Goal: Task Accomplishment & Management: Manage account settings

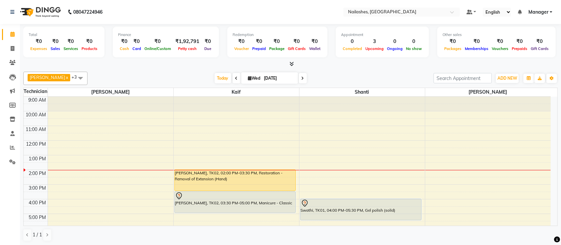
scroll to position [59, 0]
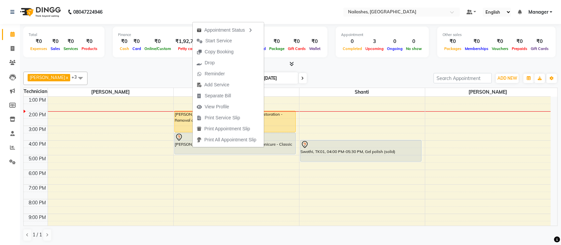
click at [155, 65] on div at bounding box center [290, 64] width 535 height 7
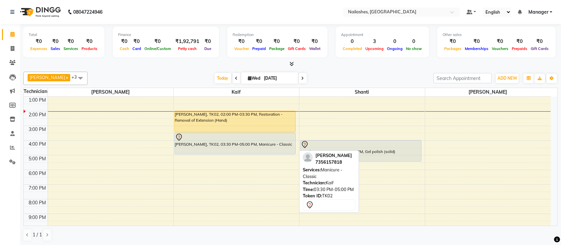
click at [205, 140] on div at bounding box center [235, 137] width 121 height 8
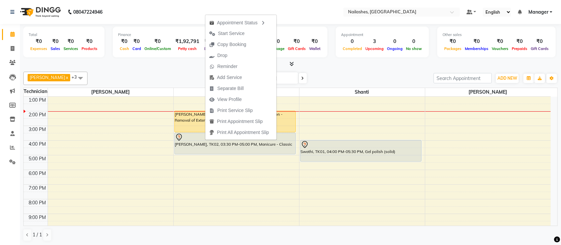
click at [161, 70] on div "Ismail x Shanti x [PERSON_NAME] x Kaif x +3 UnSelect All [PERSON_NAME] Kaif Sha…" at bounding box center [290, 156] width 535 height 175
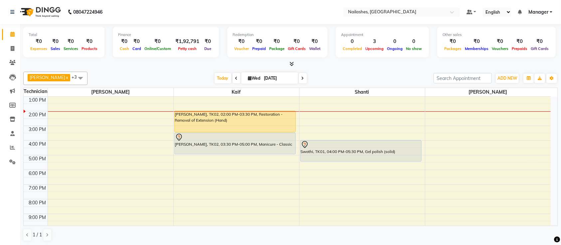
drag, startPoint x: 161, startPoint y: 70, endPoint x: 165, endPoint y: 73, distance: 5.1
click at [165, 73] on div "Ismail x Shanti x [PERSON_NAME] x Kaif x +3 UnSelect All [PERSON_NAME] Kaif Sha…" at bounding box center [290, 156] width 535 height 175
click at [165, 73] on div "[DATE] [DATE]" at bounding box center [261, 78] width 340 height 10
click at [215, 78] on span "Today" at bounding box center [223, 78] width 17 height 10
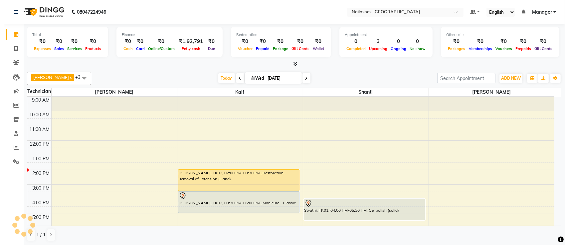
scroll to position [73, 0]
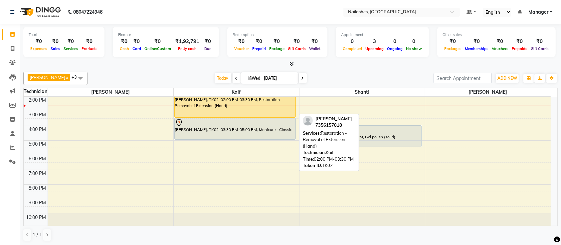
click at [288, 107] on div "[PERSON_NAME], TK02, 02:00 PM-03:30 PM, Restoration - Removal of Extension (Han…" at bounding box center [235, 106] width 121 height 21
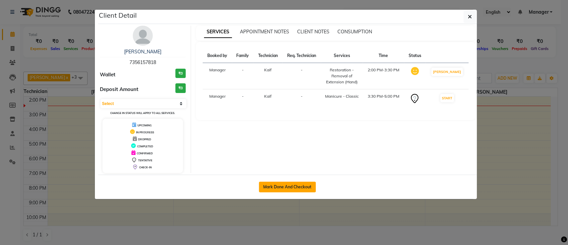
click at [290, 183] on button "Mark Done And Checkout" at bounding box center [287, 186] width 57 height 11
select select "service"
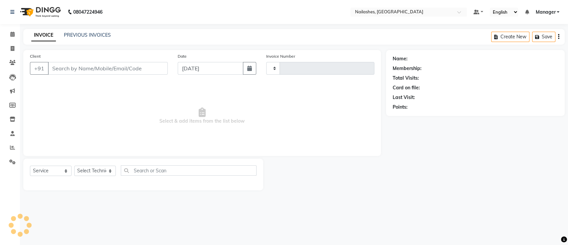
type input "0654"
select select "4407"
type input "73******18"
select select "29607"
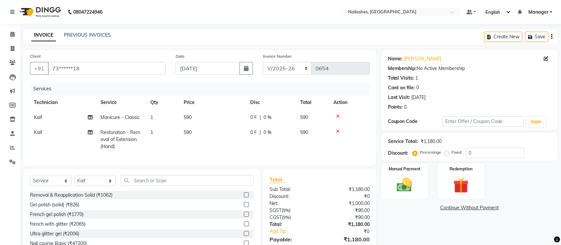
click at [338, 114] on icon at bounding box center [338, 116] width 4 height 5
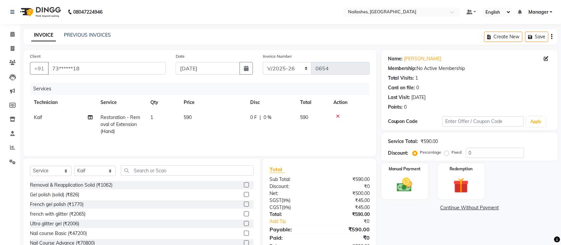
scroll to position [24, 0]
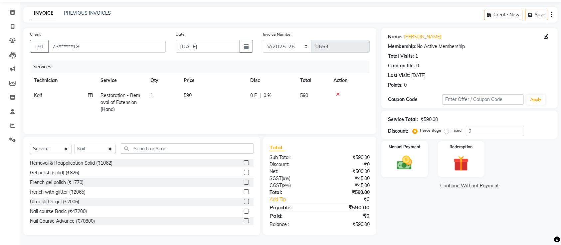
click at [397, 195] on div "Name: [PERSON_NAME] Membership: No Active Membership Total Visits: 1 Card on fi…" at bounding box center [472, 131] width 181 height 207
click at [396, 155] on img at bounding box center [405, 162] width 26 height 18
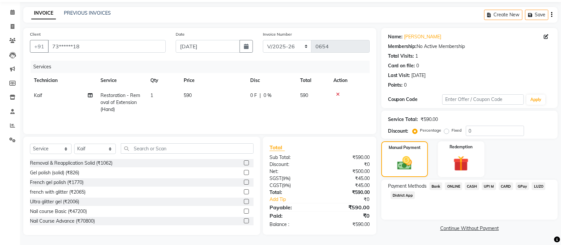
click at [507, 182] on span "CARD" at bounding box center [506, 186] width 14 height 8
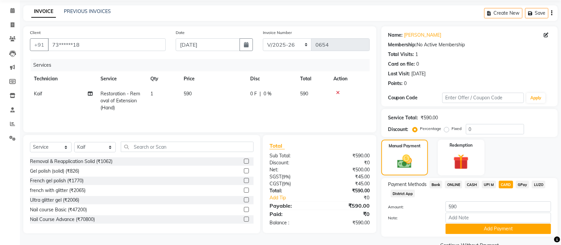
scroll to position [39, 0]
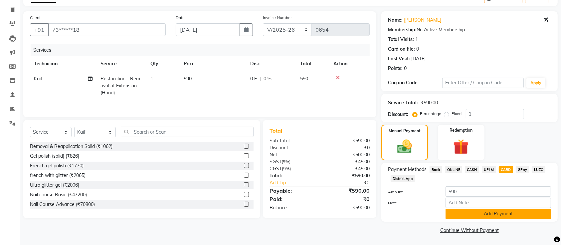
click at [503, 211] on button "Add Payment" at bounding box center [499, 213] width 106 height 10
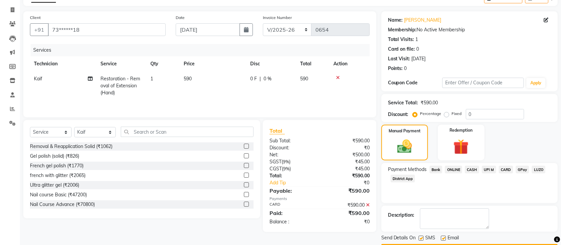
scroll to position [58, 0]
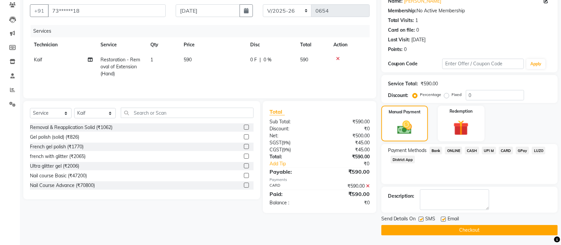
click at [475, 230] on button "Checkout" at bounding box center [470, 230] width 176 height 10
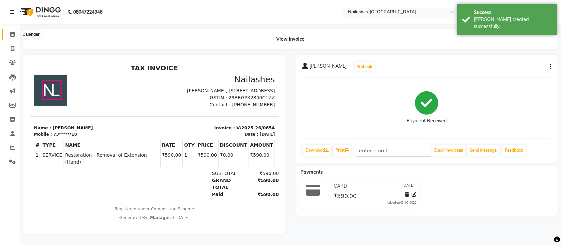
drag, startPoint x: 11, startPoint y: 32, endPoint x: 10, endPoint y: 26, distance: 6.4
click at [11, 32] on icon at bounding box center [12, 34] width 4 height 5
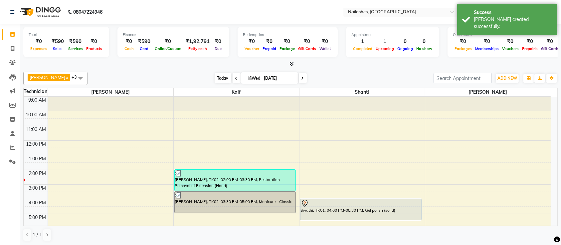
click at [215, 76] on span "Today" at bounding box center [223, 78] width 17 height 10
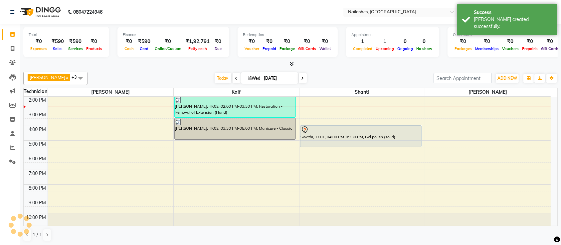
click at [176, 69] on div "Ismail x Shanti x [PERSON_NAME] x Kaif x +3 UnSelect All [PERSON_NAME] Kaif Sha…" at bounding box center [290, 156] width 535 height 175
click at [143, 71] on div "Ismail x Shanti x [PERSON_NAME] x Kaif x +3 UnSelect All [PERSON_NAME] Kaif Sha…" at bounding box center [290, 156] width 535 height 175
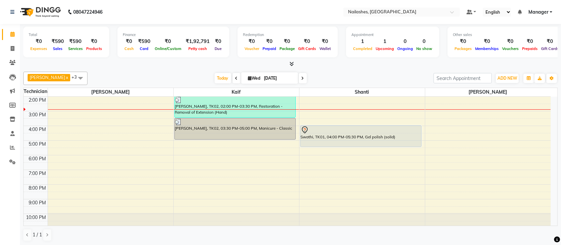
click at [240, 177] on div "9:00 AM 10:00 AM 11:00 AM 12:00 PM 1:00 PM 2:00 PM 3:00 PM 4:00 PM 5:00 PM 6:00…" at bounding box center [287, 125] width 527 height 205
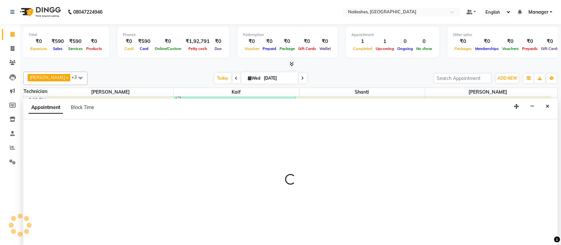
scroll to position [0, 0]
select select "29607"
select select "tentative"
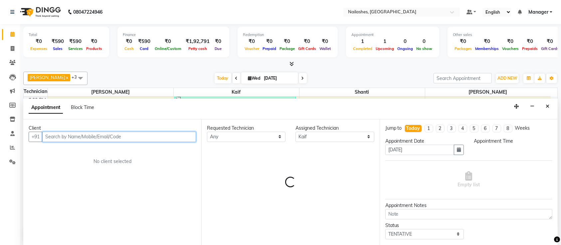
select select "1170"
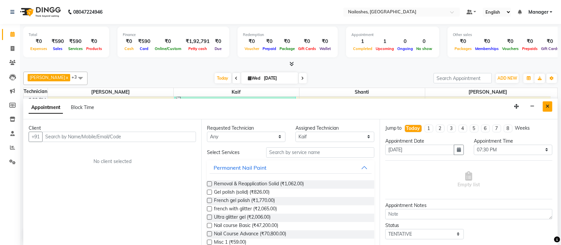
click at [546, 105] on button "Close" at bounding box center [548, 106] width 10 height 10
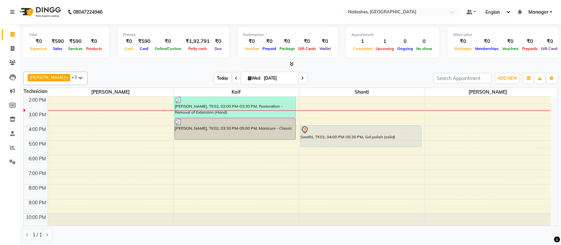
click at [216, 81] on span "Today" at bounding box center [223, 78] width 17 height 10
click at [323, 79] on div "[DATE] [DATE]" at bounding box center [261, 78] width 340 height 10
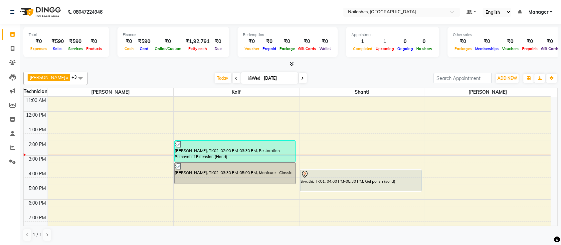
scroll to position [0, 0]
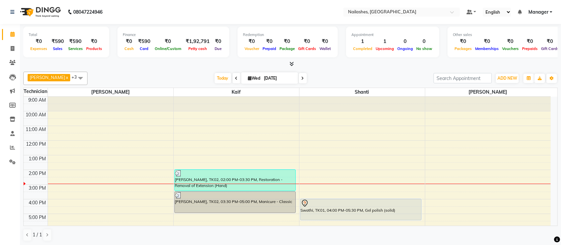
click at [319, 69] on div "Ismail x Shanti x [PERSON_NAME] x Kaif x +3 UnSelect All [PERSON_NAME] Kaif Sha…" at bounding box center [290, 156] width 535 height 175
click at [215, 78] on span "Today" at bounding box center [223, 78] width 17 height 10
